Goal: Task Accomplishment & Management: Manage account settings

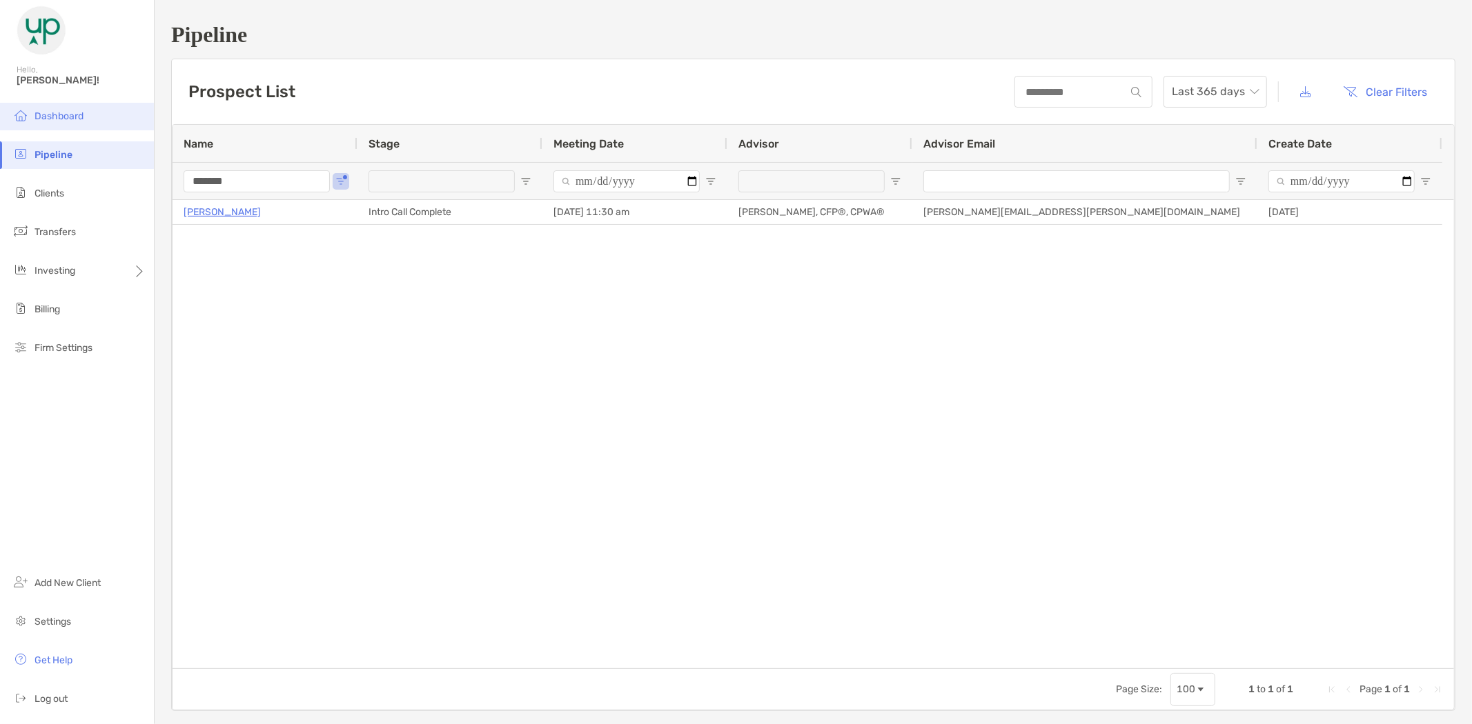
click at [57, 121] on span "Dashboard" at bounding box center [58, 116] width 49 height 12
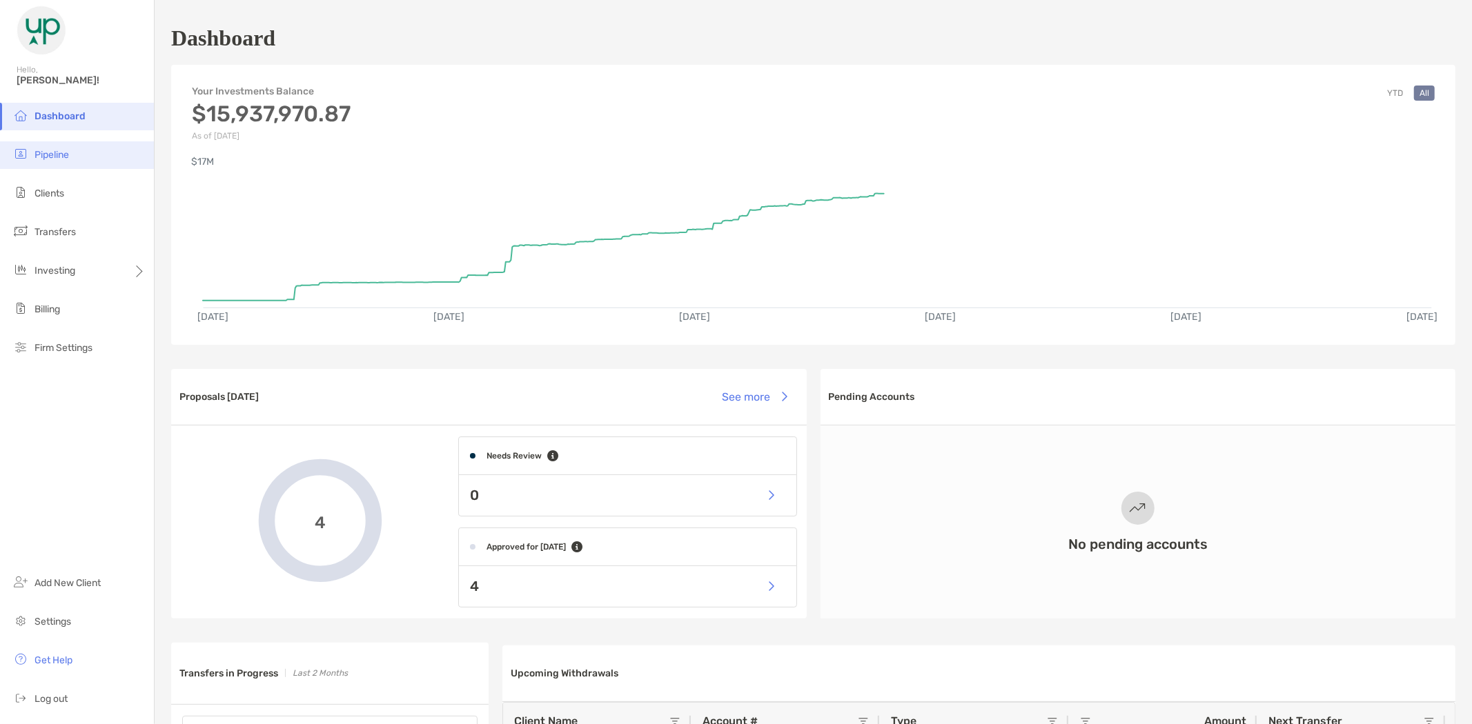
click at [68, 153] on span "Pipeline" at bounding box center [51, 155] width 34 height 12
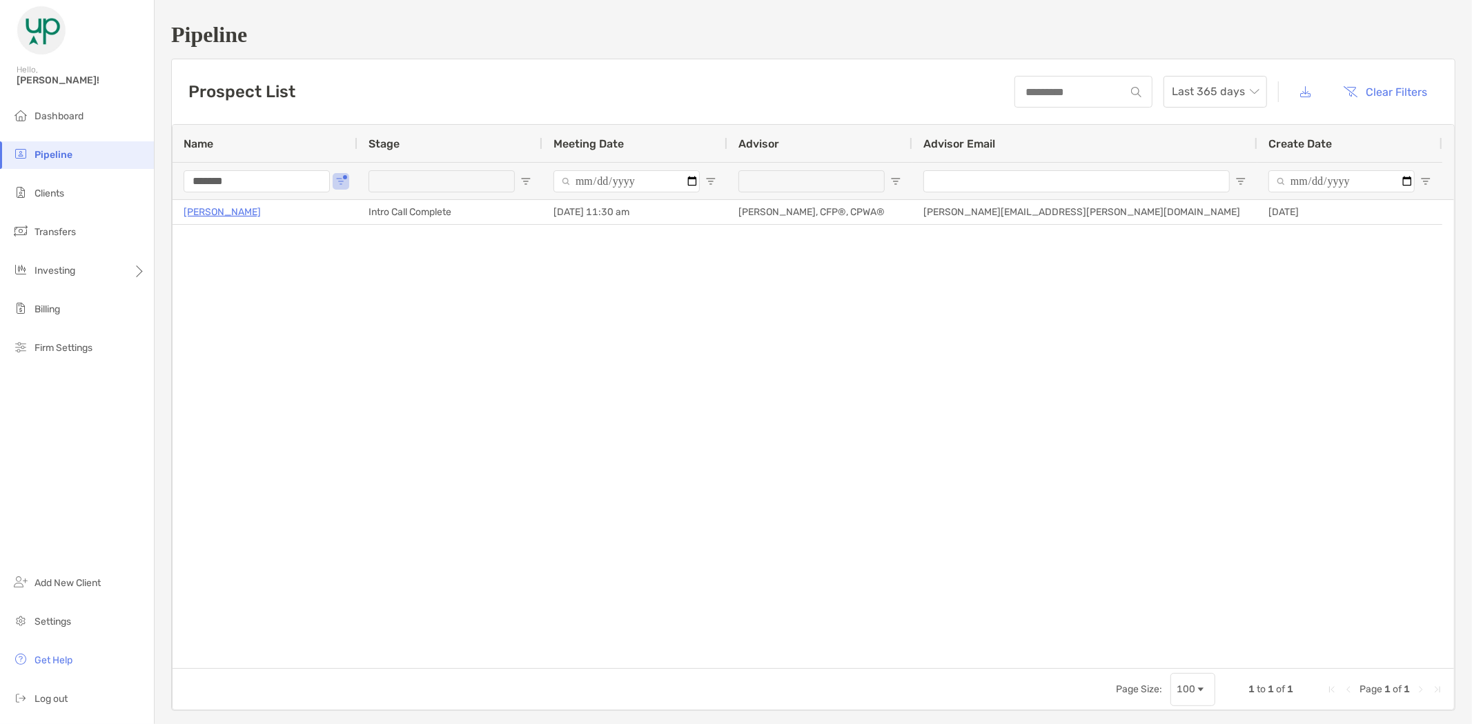
drag, startPoint x: 251, startPoint y: 188, endPoint x: 163, endPoint y: 168, distance: 90.4
click at [177, 172] on div "*******" at bounding box center [264, 180] width 185 height 37
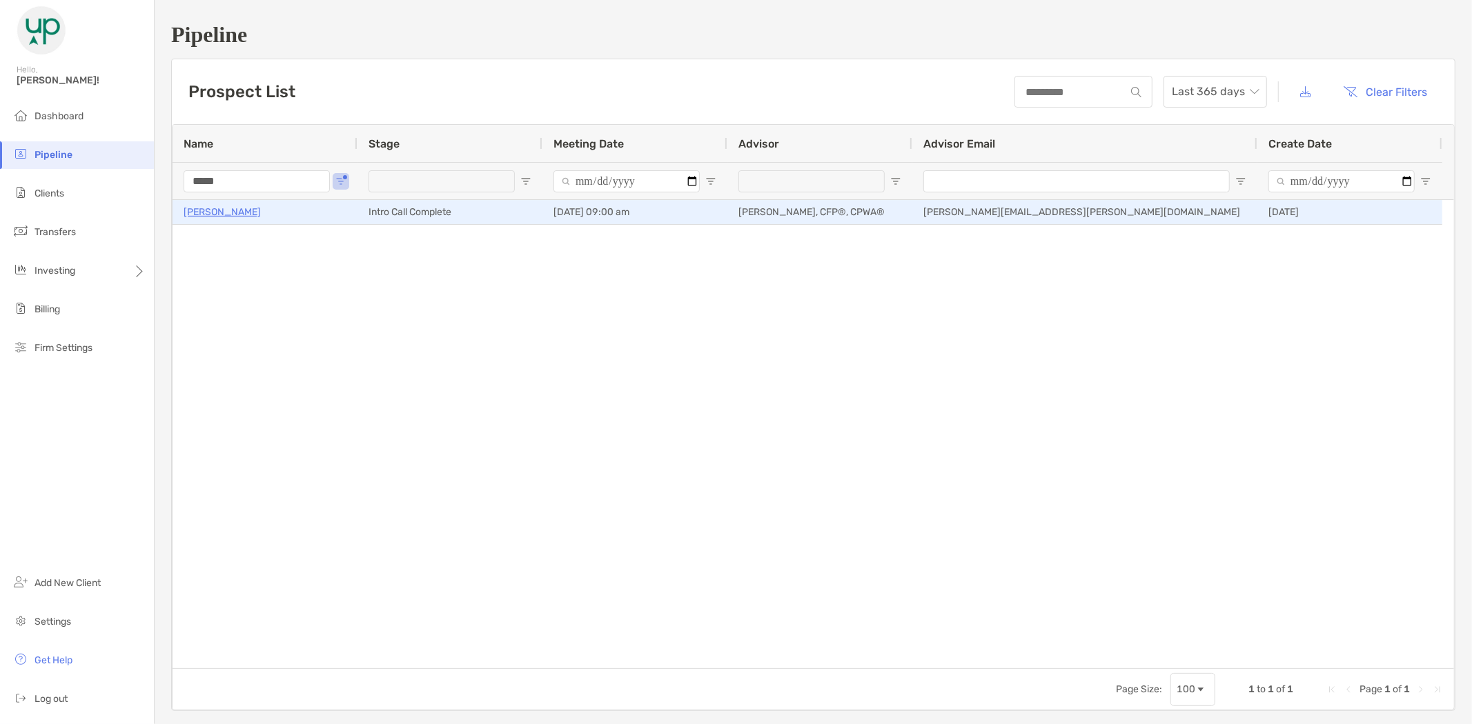
type input "*****"
click at [210, 211] on p "[PERSON_NAME]" at bounding box center [222, 212] width 77 height 17
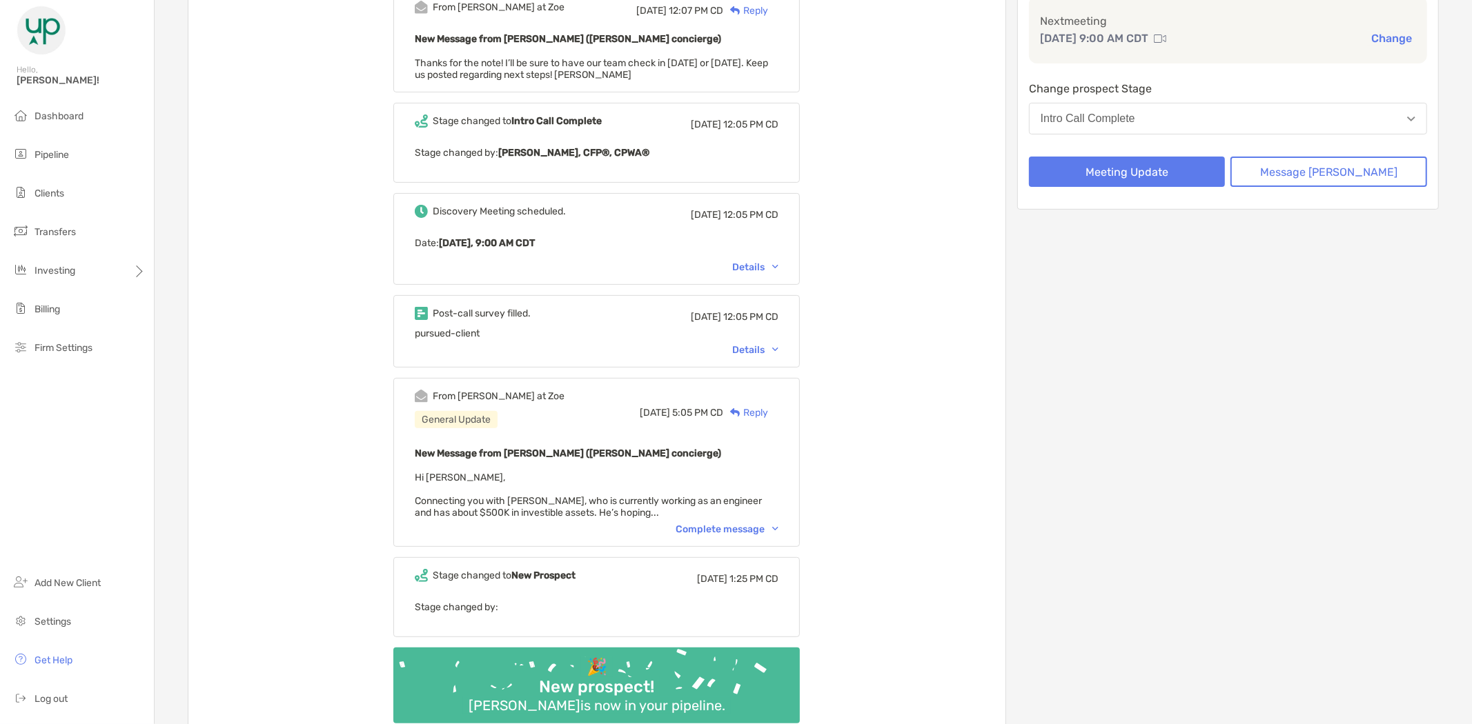
scroll to position [230, 0]
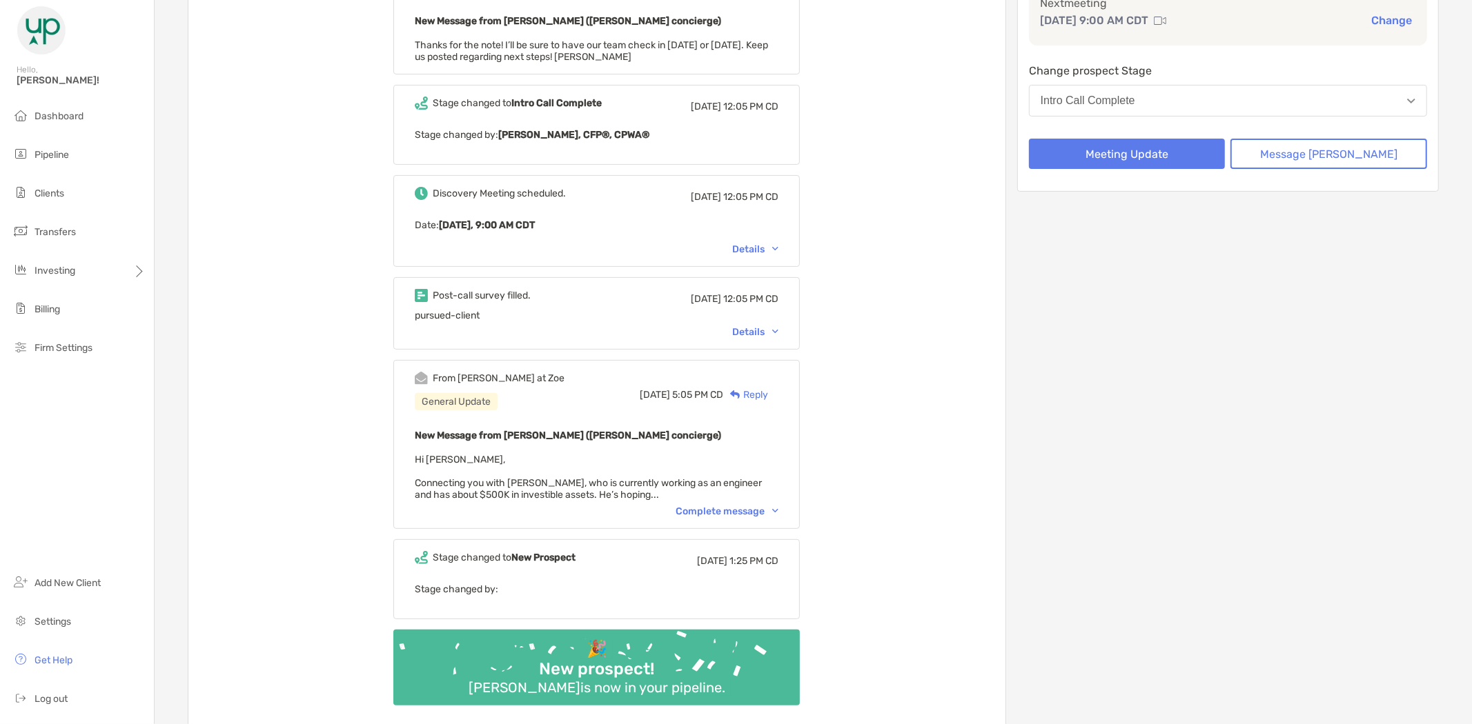
click at [762, 506] on div "Complete message" at bounding box center [726, 512] width 103 height 12
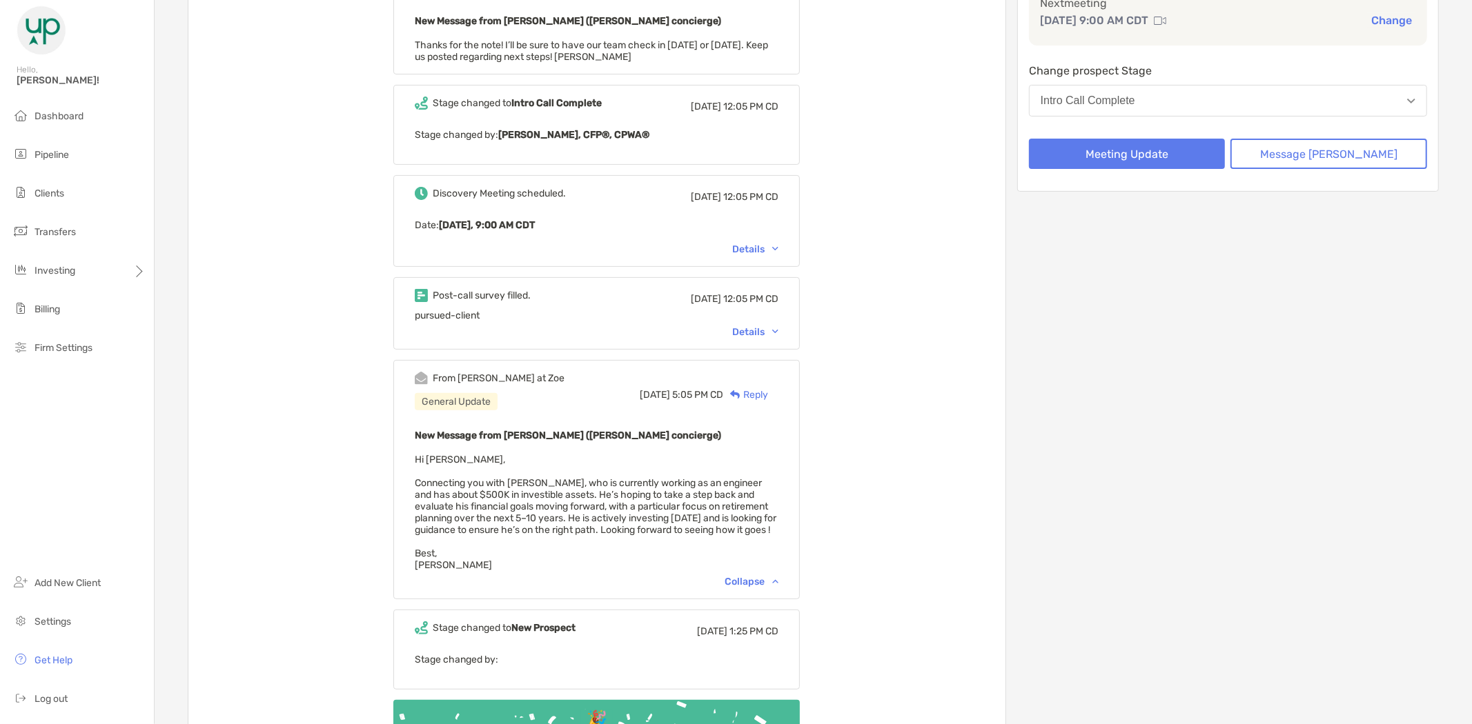
click at [763, 328] on div "Details" at bounding box center [755, 332] width 46 height 12
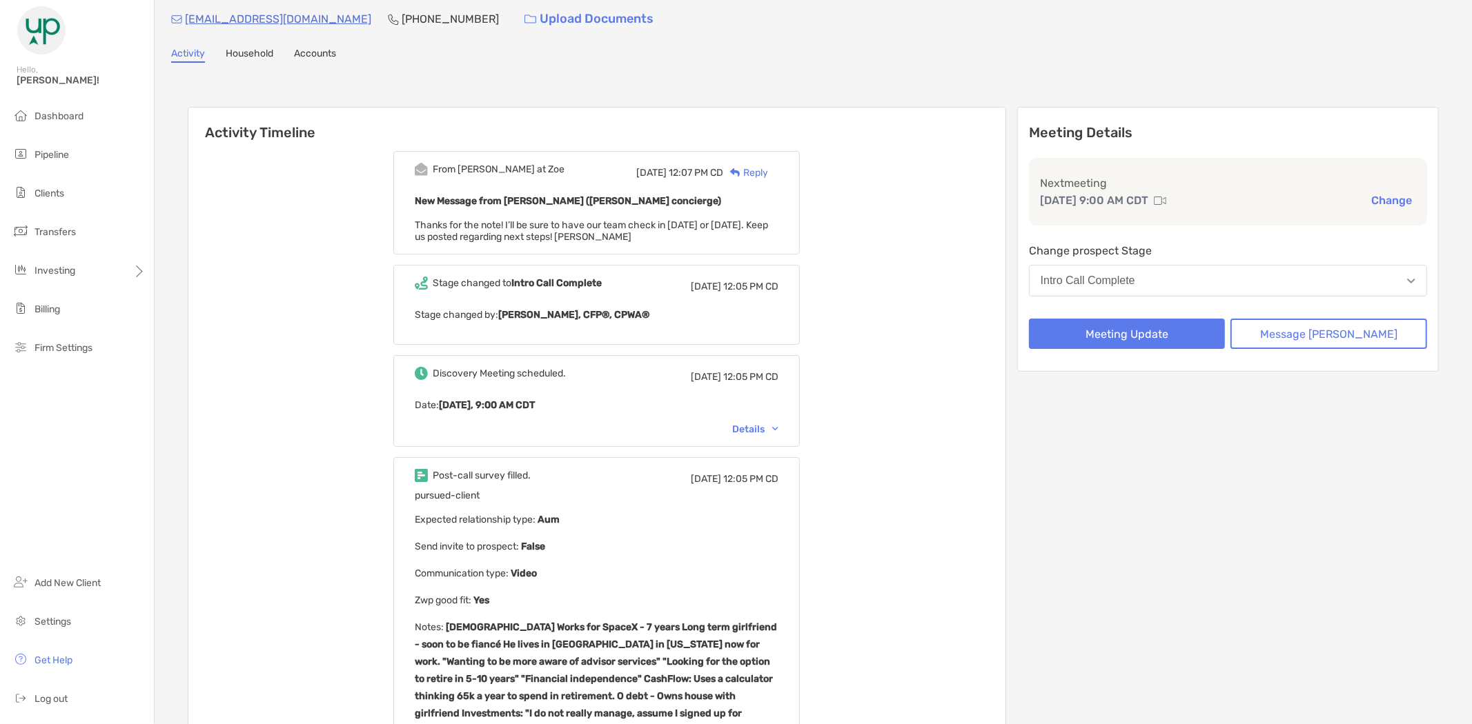
scroll to position [0, 0]
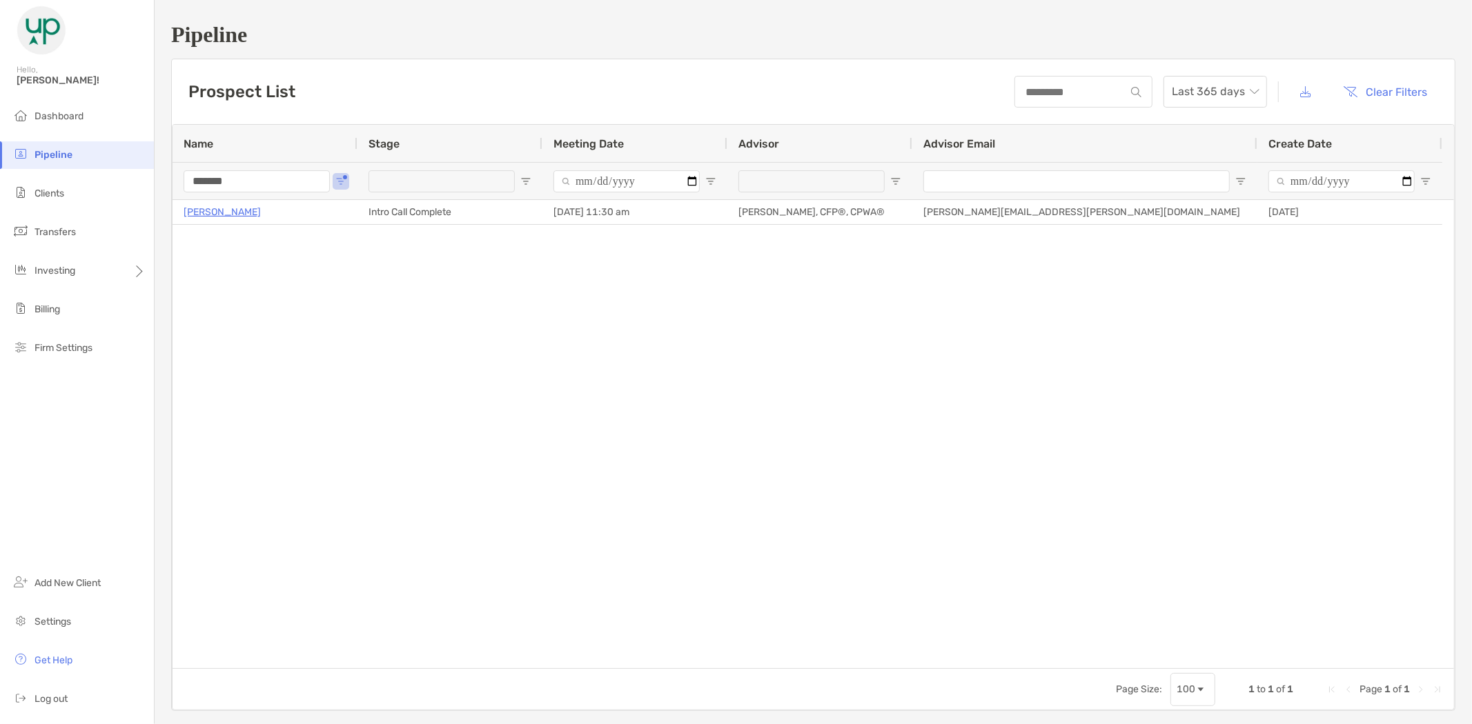
drag, startPoint x: 246, startPoint y: 186, endPoint x: 157, endPoint y: 189, distance: 88.4
click at [157, 189] on div "Pipeline Prospect List Last 365 days Clear Filters 1 to 1 of 1. Page 1 of 1 Nam…" at bounding box center [813, 366] width 1317 height 733
